Goal: Navigation & Orientation: Understand site structure

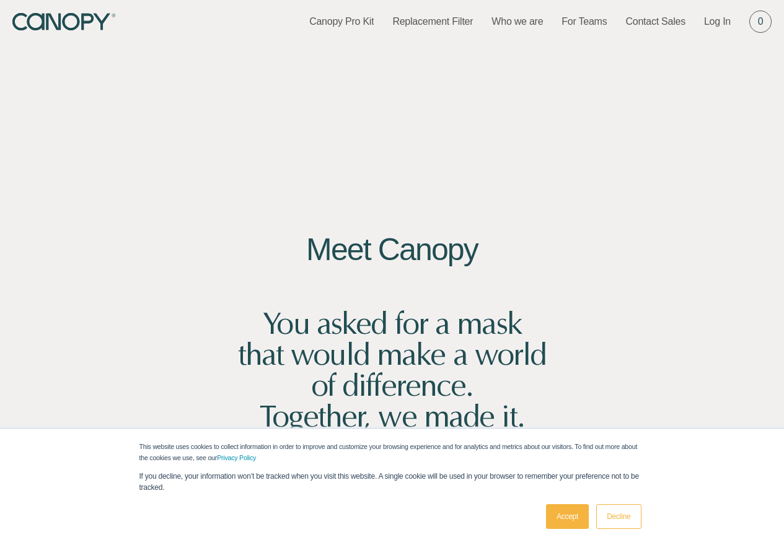
click at [568, 504] on link "Accept" at bounding box center [567, 516] width 43 height 25
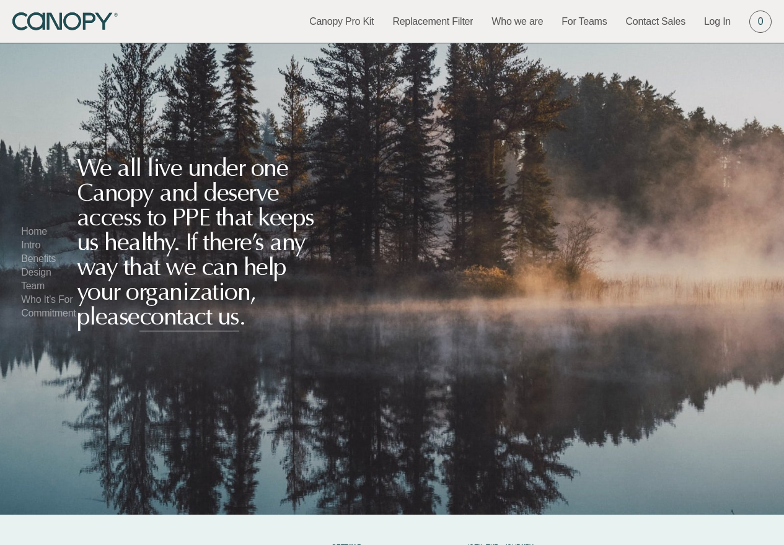
scroll to position [7648, 0]
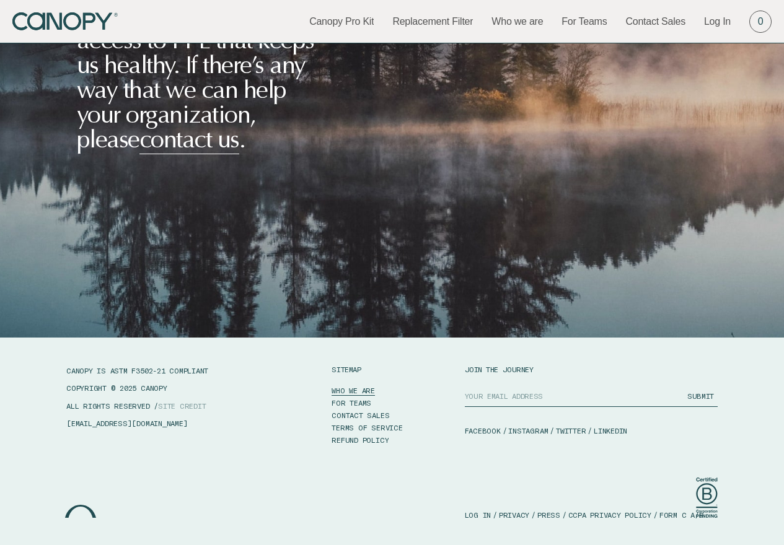
click at [361, 386] on link "WHO WE ARE" at bounding box center [352, 390] width 43 height 12
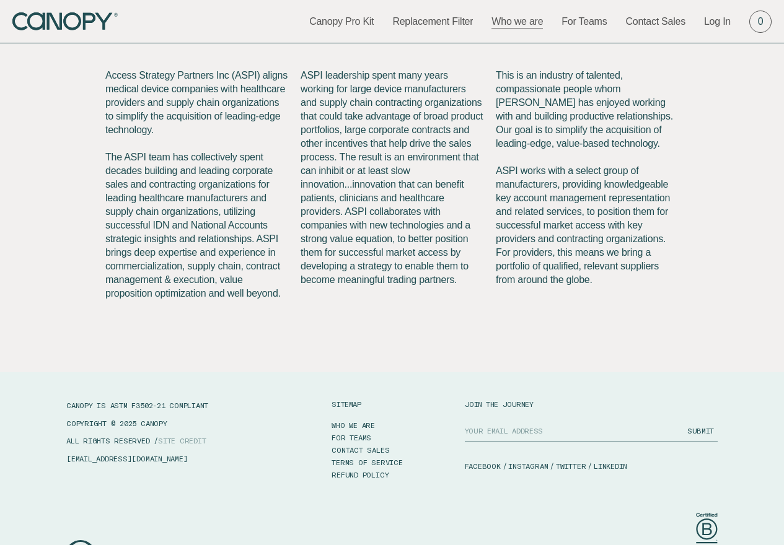
scroll to position [1546, 0]
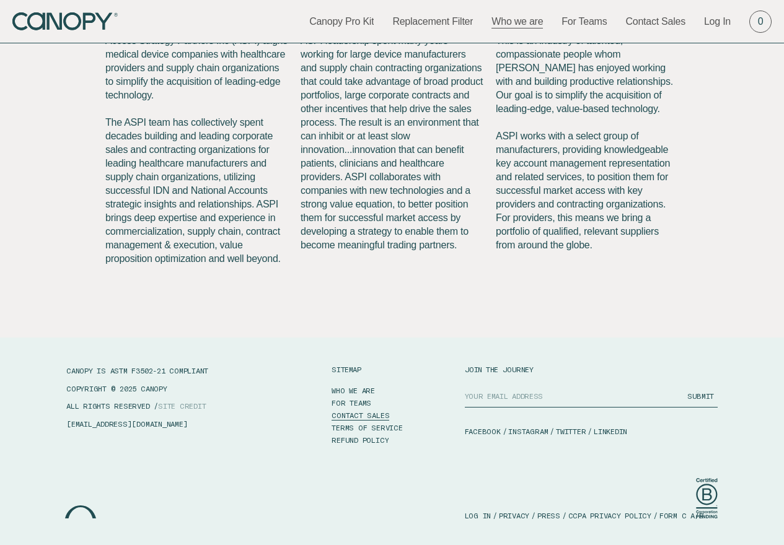
click at [365, 416] on link "CONTACT SALES" at bounding box center [360, 415] width 58 height 12
click at [517, 428] on link "INSTAGRAM" at bounding box center [528, 431] width 40 height 11
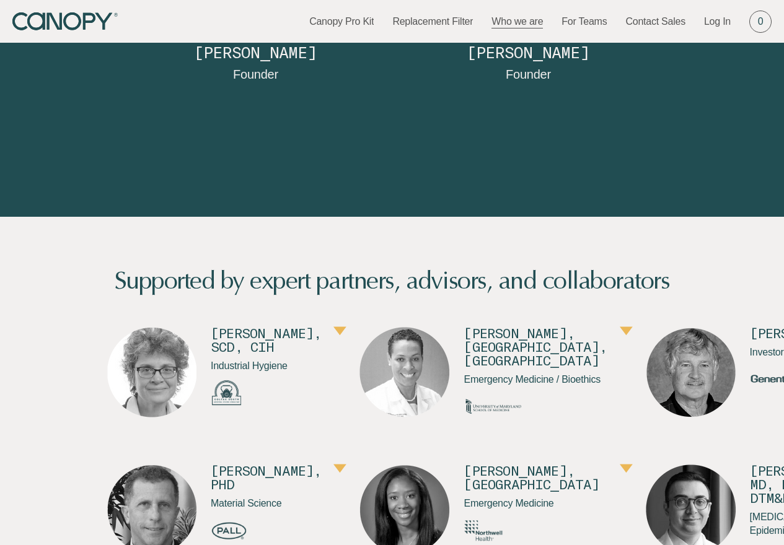
scroll to position [0, 0]
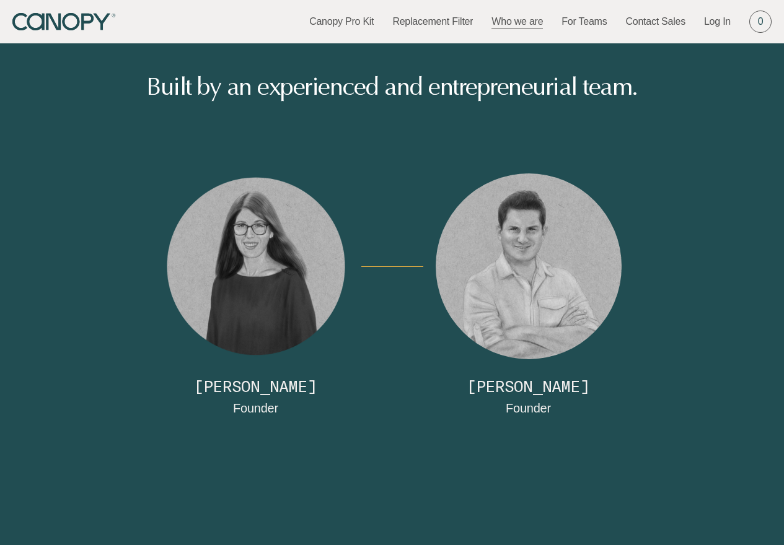
click at [86, 32] on div "Canopy Canopy Pro Kit Replacement Filter Who we are For Teams Contact Sales Log…" at bounding box center [392, 21] width 784 height 43
click at [67, 18] on icon "Canopy" at bounding box center [64, 22] width 105 height 18
